Goal: Task Accomplishment & Management: Manage account settings

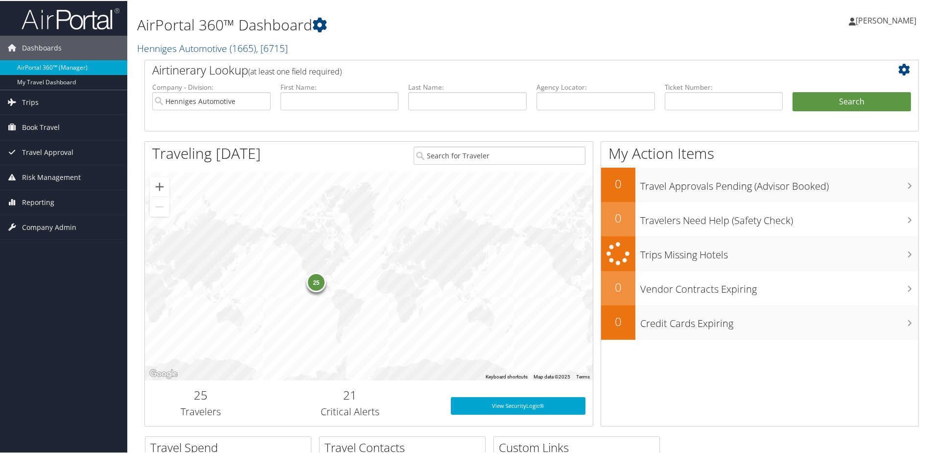
click at [312, 283] on div "25" at bounding box center [317, 281] width 20 height 20
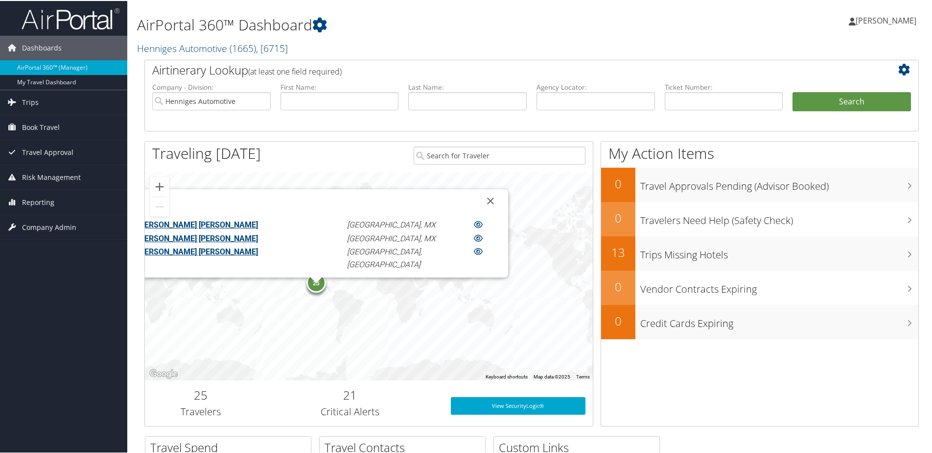
scroll to position [39, 0]
click at [250, 235] on link "ERIC DANIEL MACDONALD" at bounding box center [198, 237] width 120 height 9
click at [197, 258] on link "FELIPE PULIDO SOLIS" at bounding box center [167, 262] width 59 height 9
click at [436, 228] on div "ANDREW MICHAEL MORGOTT Guadalajara, MX BRYANT EDWARD DICKERSON Guadalajara, MX …" at bounding box center [316, 232] width 384 height 88
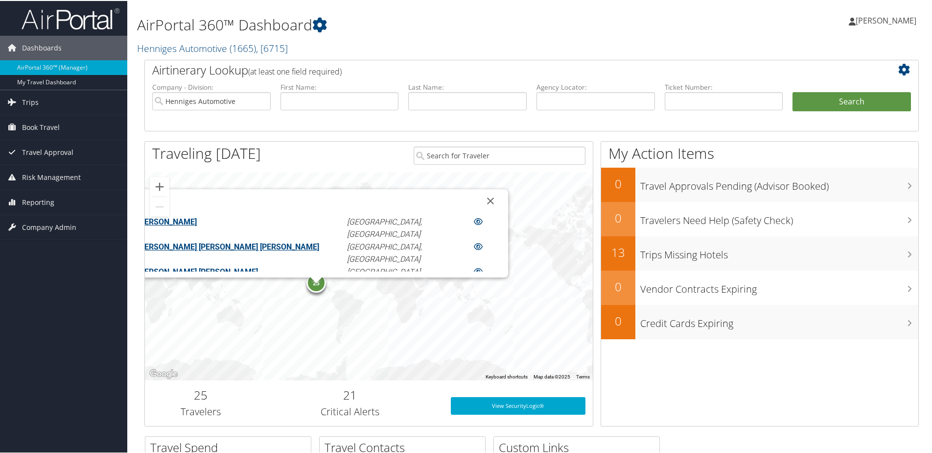
scroll to position [84, 0]
click at [258, 263] on link "JAMES GRANT BAILEY" at bounding box center [198, 267] width 120 height 9
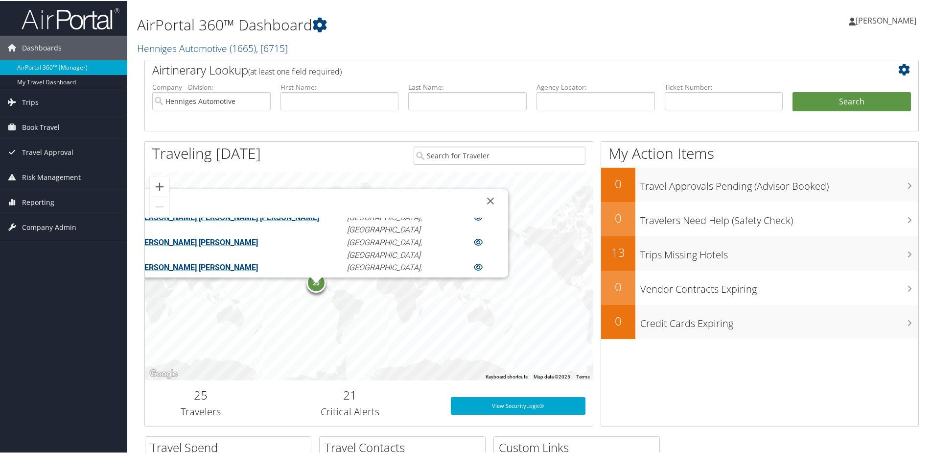
scroll to position [117, 0]
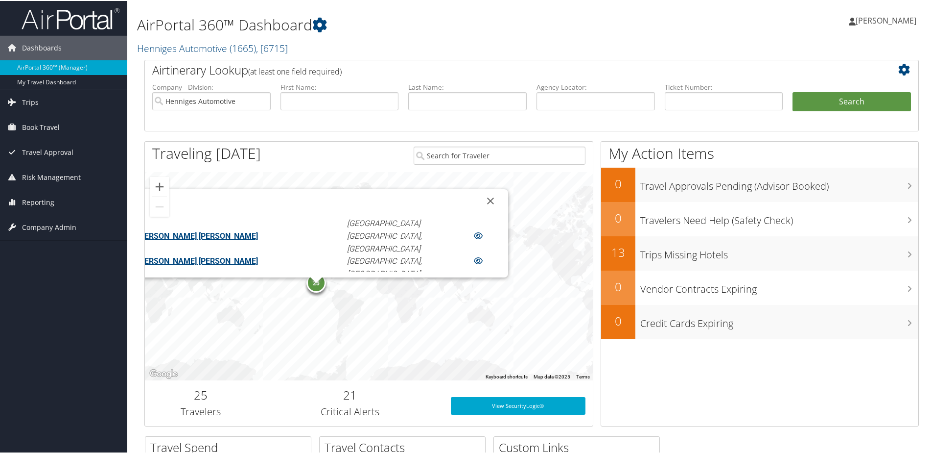
click at [197, 280] on link "JERRY ALAN KRIZINSKI" at bounding box center [167, 284] width 59 height 9
click at [258, 332] on link "JUSTIN MARSHALL POWERS" at bounding box center [198, 336] width 120 height 9
click at [197, 357] on link "KAREN JO PIGGOTT" at bounding box center [167, 361] width 59 height 9
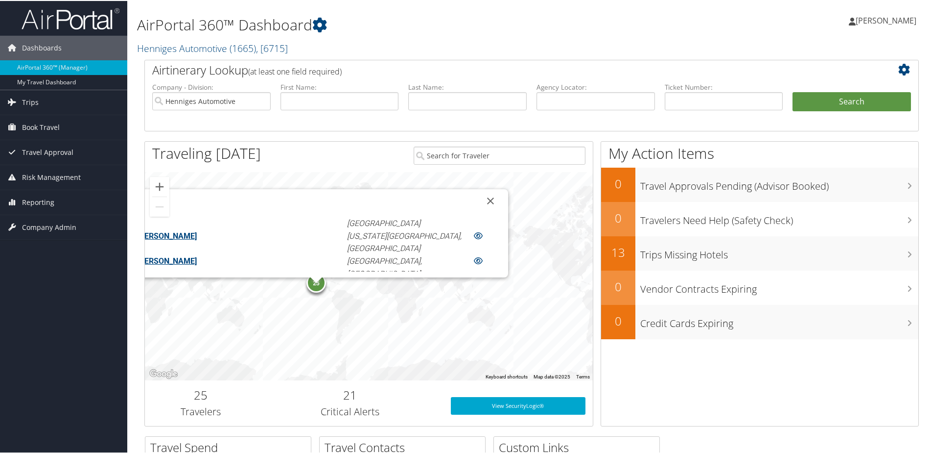
click at [258, 394] on link "RICHARD ALLEN JR SCALZI" at bounding box center [198, 398] width 120 height 9
click at [197, 444] on link "WALTER LOUIS KOWALIK" at bounding box center [167, 448] width 59 height 9
click at [885, 16] on span "[PERSON_NAME]" at bounding box center [886, 19] width 61 height 11
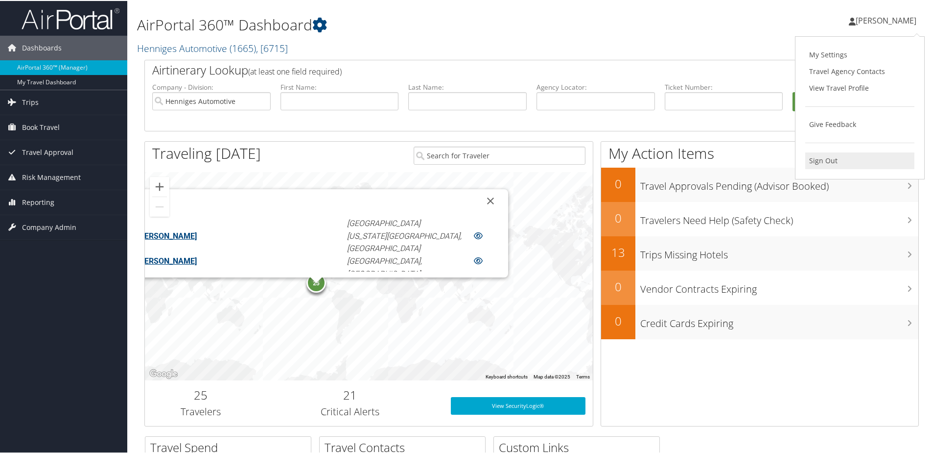
click at [813, 161] on link "Sign Out" at bounding box center [860, 159] width 109 height 17
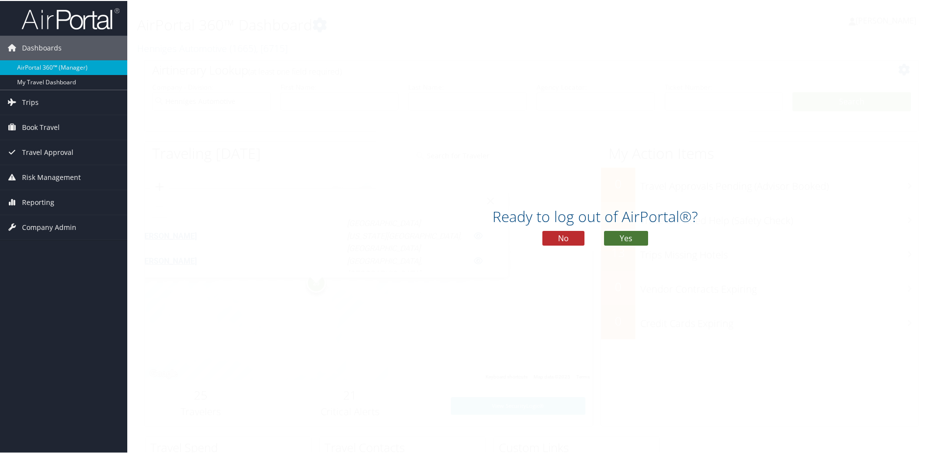
click at [625, 239] on button "Yes" at bounding box center [626, 237] width 44 height 15
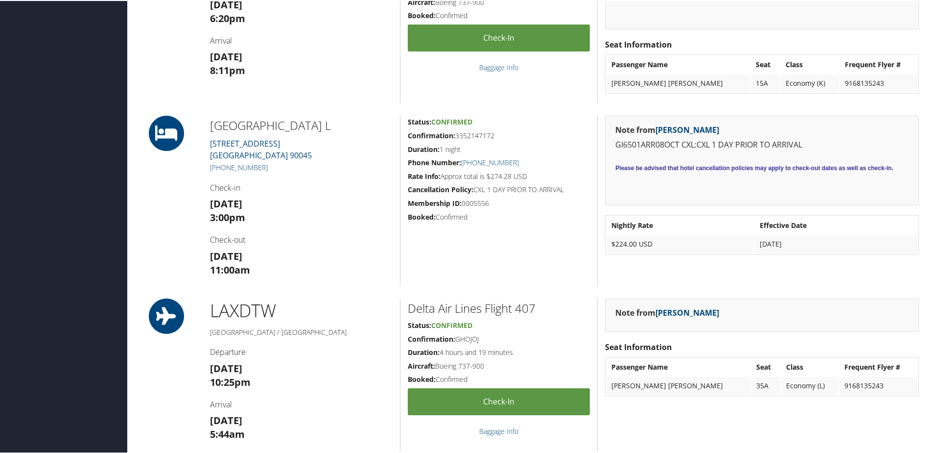
scroll to position [441, 0]
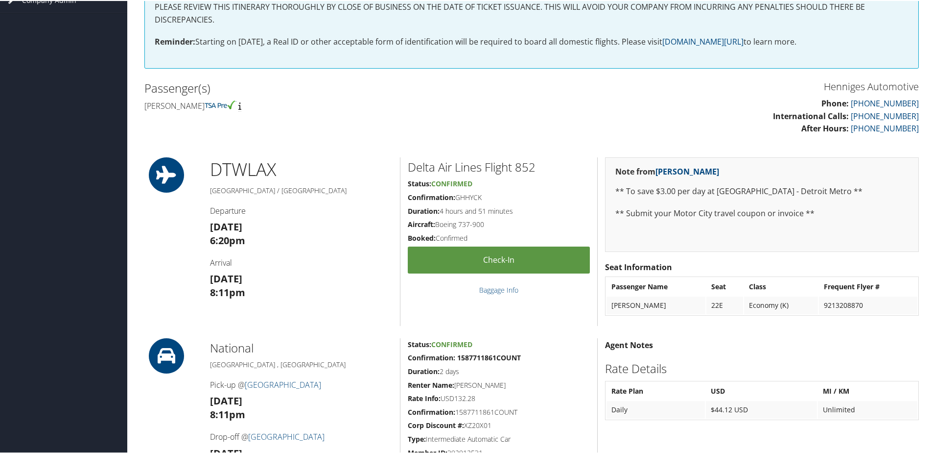
scroll to position [196, 0]
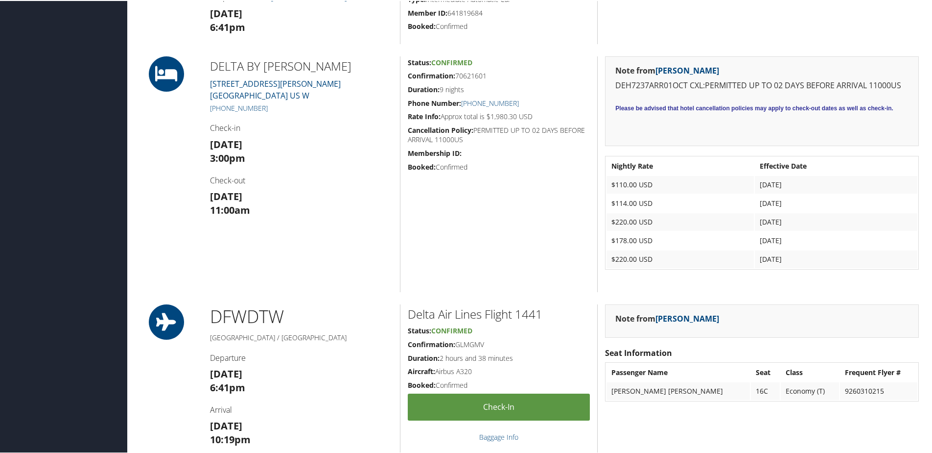
scroll to position [686, 0]
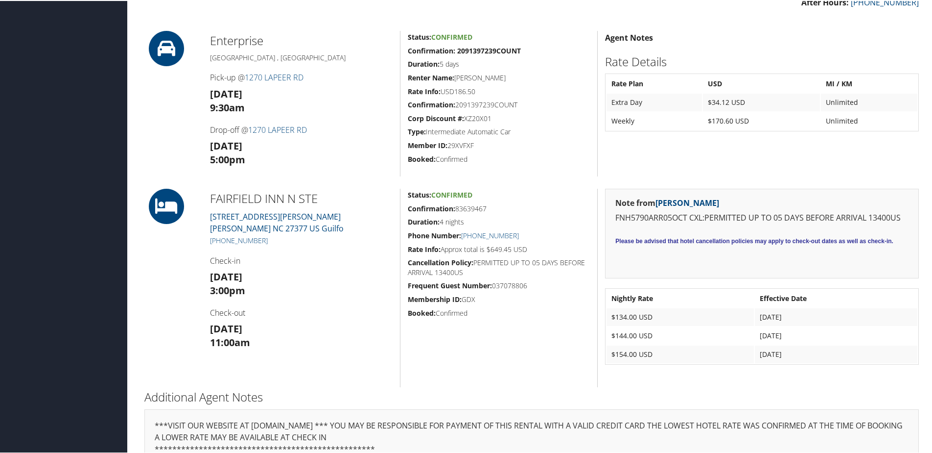
scroll to position [294, 0]
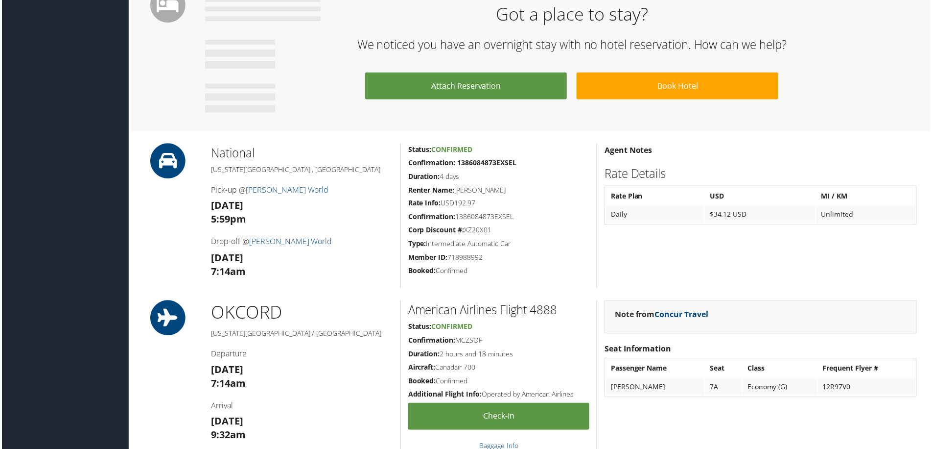
scroll to position [637, 0]
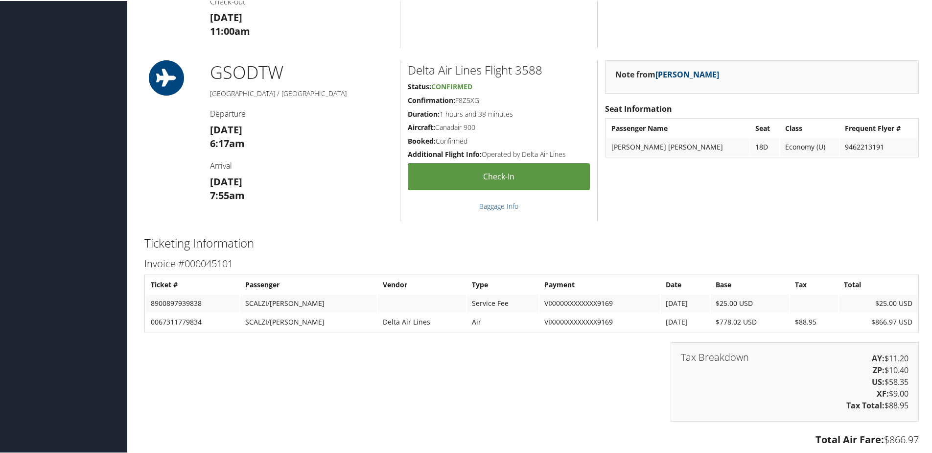
scroll to position [833, 0]
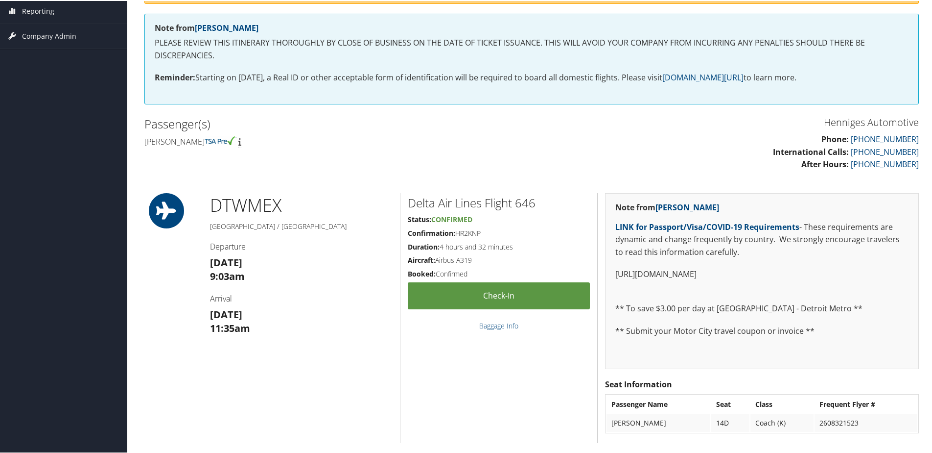
scroll to position [147, 0]
